Goal: Transaction & Acquisition: Purchase product/service

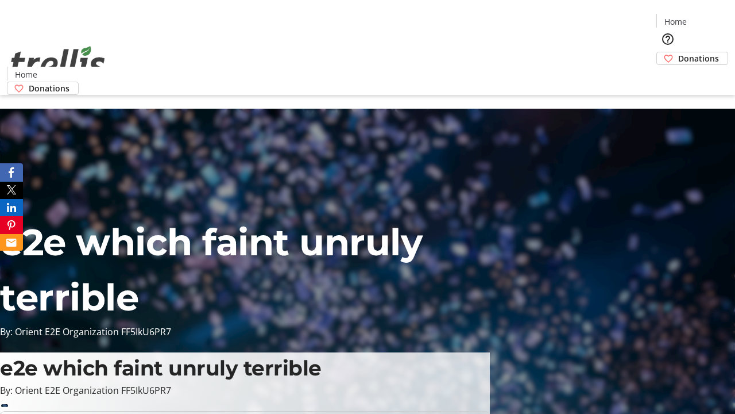
click at [678, 52] on span "Donations" at bounding box center [698, 58] width 41 height 12
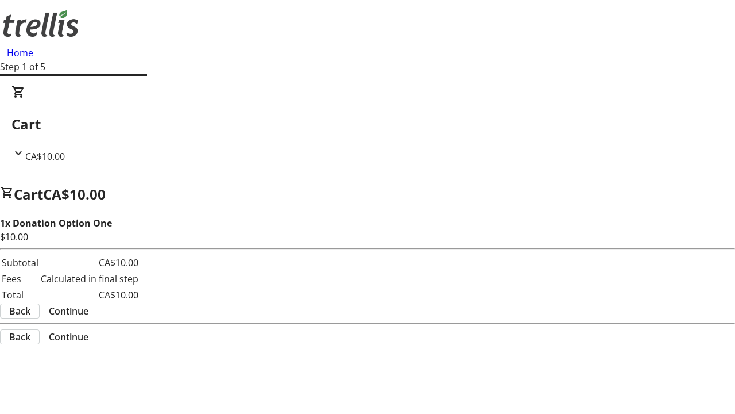
select select "CA"
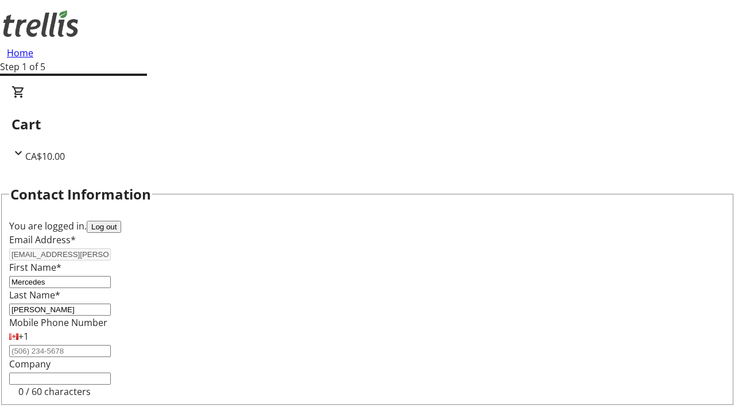
select select "BC"
type input "Kelowna"
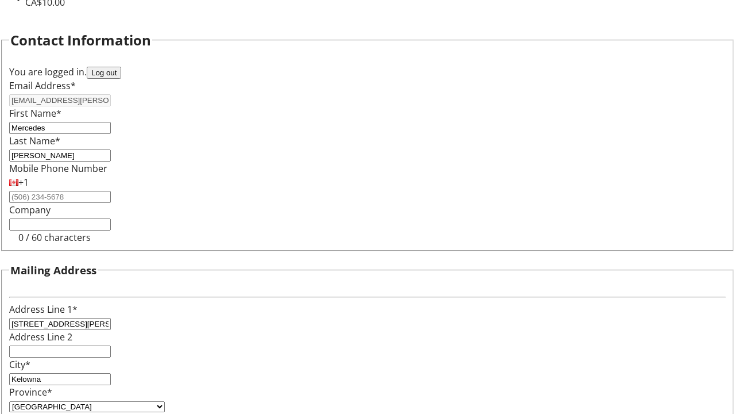
type input "V1Y 0C2"
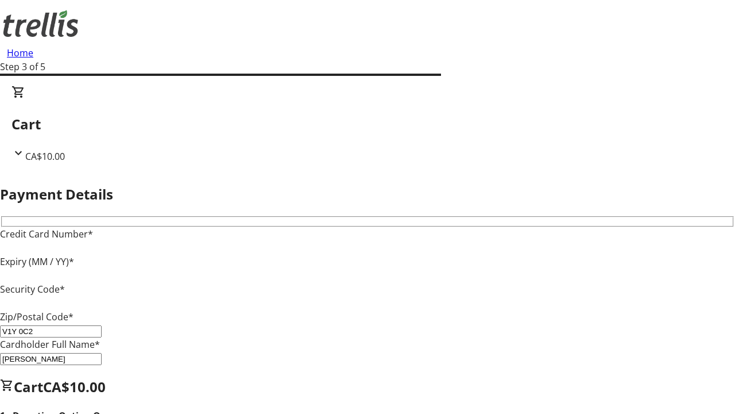
type input "V1Y 0C2"
